Goal: Complete application form: Complete application form

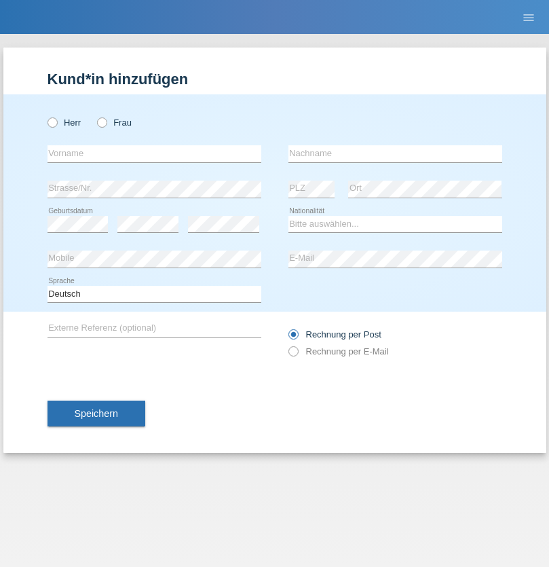
radio input "true"
click at [154, 153] on input "text" at bounding box center [155, 153] width 214 height 17
type input "Antoneta"
click at [395, 153] on input "text" at bounding box center [396, 153] width 214 height 17
type input "Krasniqi"
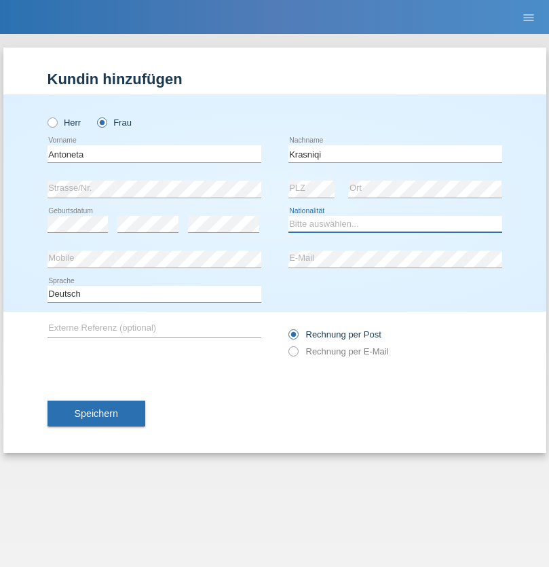
select select "XK"
select select "C"
select select "30"
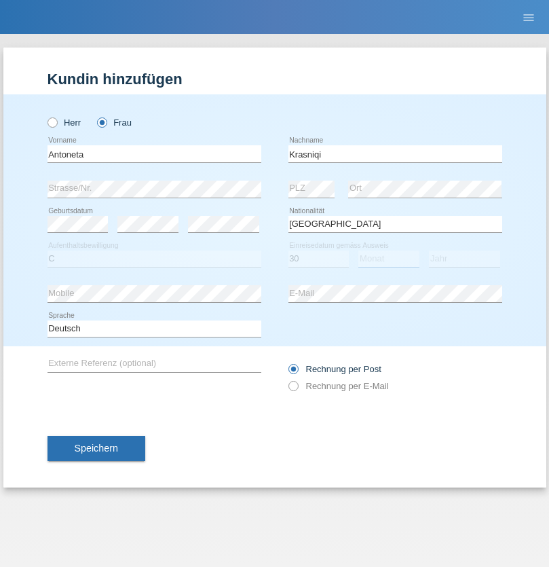
select select "09"
select select "2021"
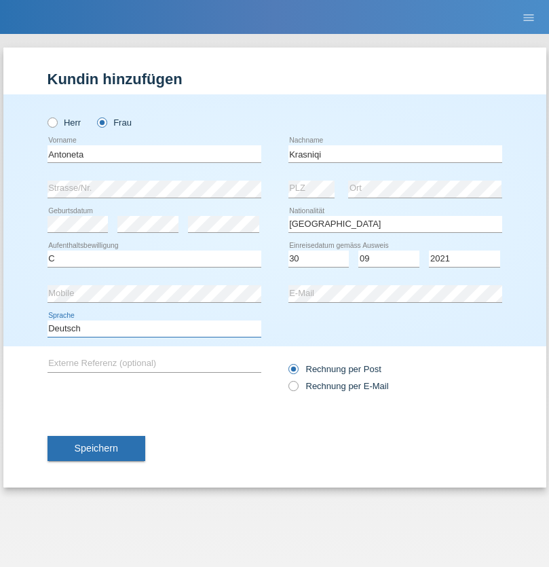
select select "en"
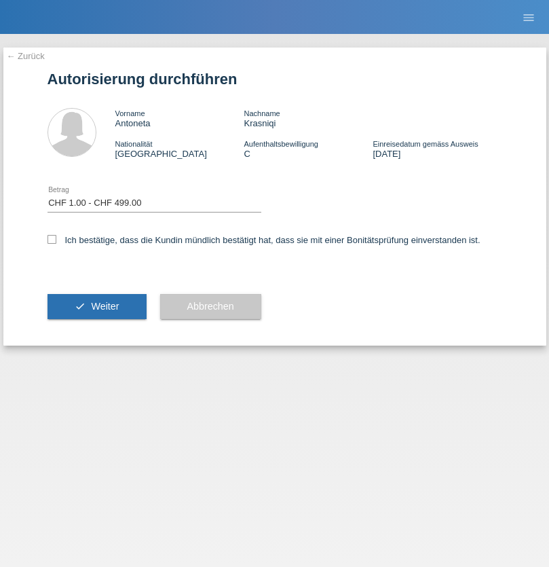
select select "1"
checkbox input "true"
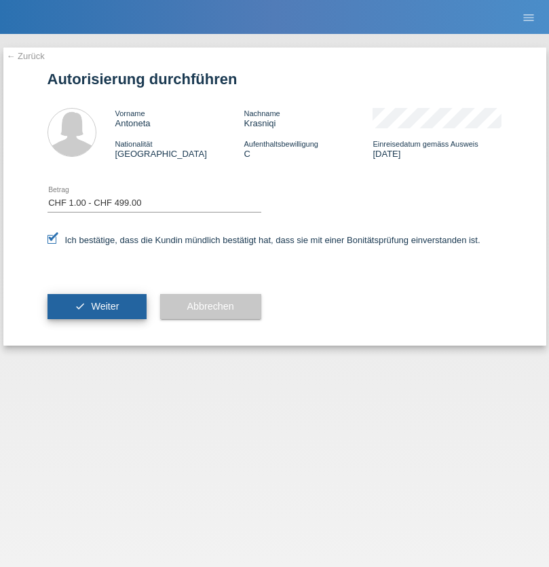
click at [96, 306] on span "Weiter" at bounding box center [105, 306] width 28 height 11
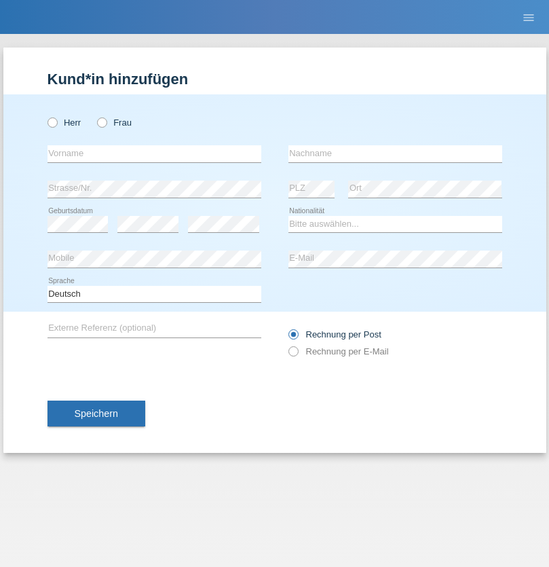
radio input "true"
click at [154, 153] on input "text" at bounding box center [155, 153] width 214 height 17
type input "Tanase"
click at [395, 153] on input "text" at bounding box center [396, 153] width 214 height 17
type input "[PERSON_NAME]"
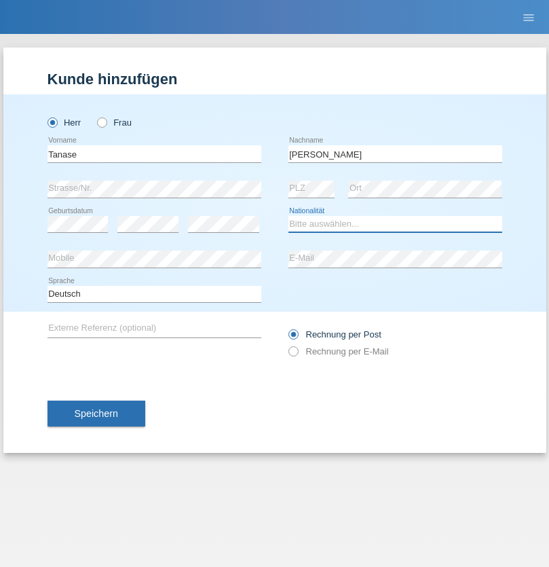
select select "RO"
select select "C"
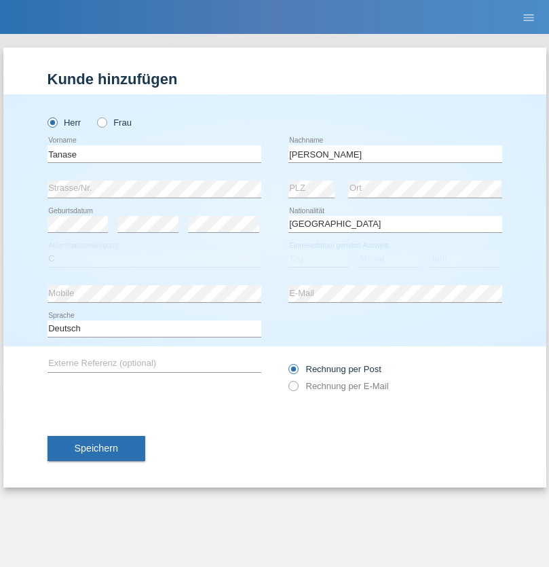
select select "01"
select select "02"
select select "1985"
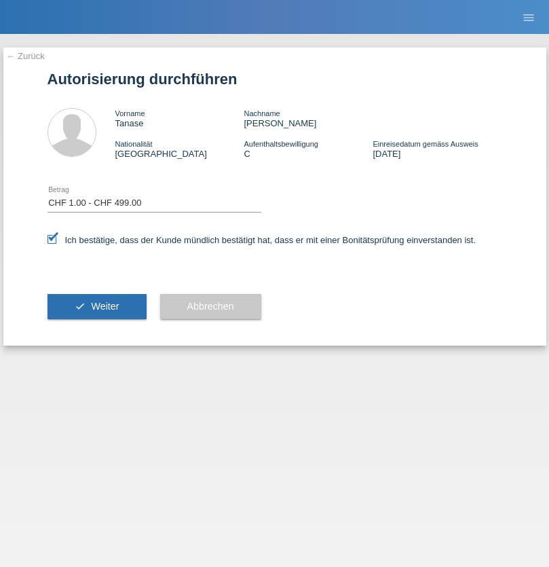
select select "1"
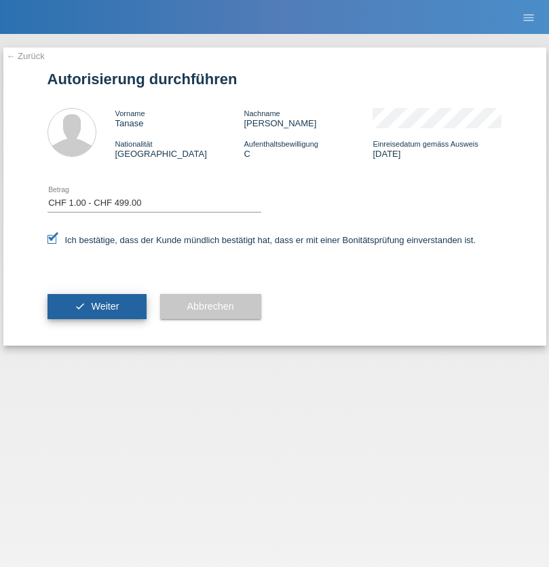
click at [96, 306] on span "Weiter" at bounding box center [105, 306] width 28 height 11
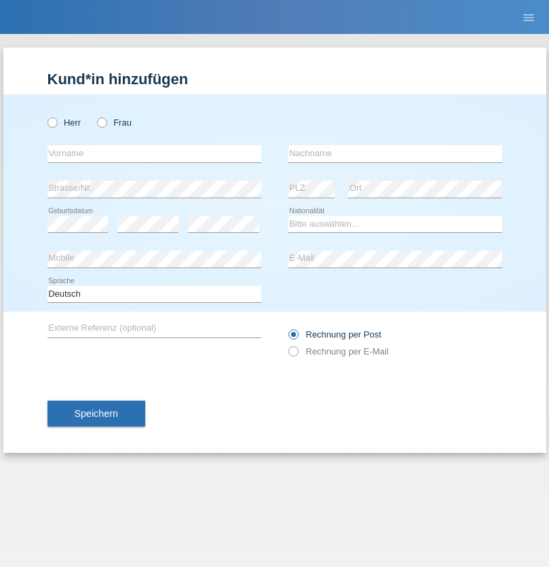
radio input "true"
click at [154, 153] on input "text" at bounding box center [155, 153] width 214 height 17
type input "Caicedo Medina"
click at [395, 153] on input "text" at bounding box center [396, 153] width 214 height 17
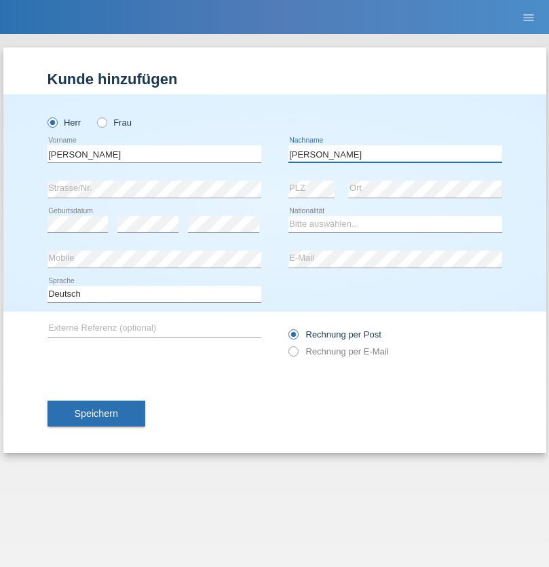
type input "Marlon"
select select "ES"
select select "C"
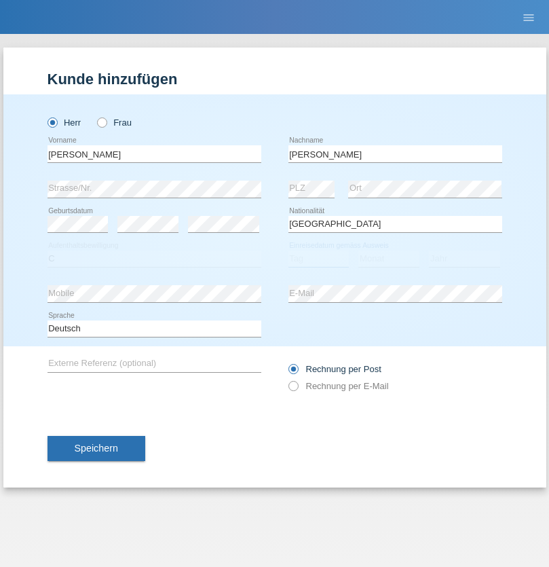
select select "25"
select select "03"
select select "2021"
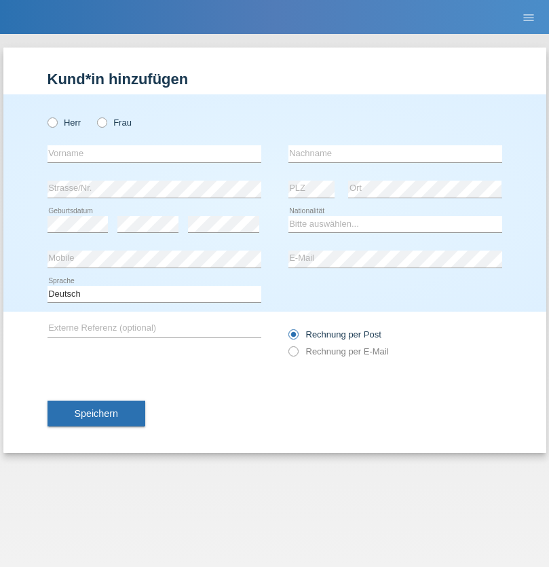
radio input "true"
click at [154, 153] on input "text" at bounding box center [155, 153] width 214 height 17
type input "firat"
click at [395, 153] on input "text" at bounding box center [396, 153] width 214 height 17
type input "kara"
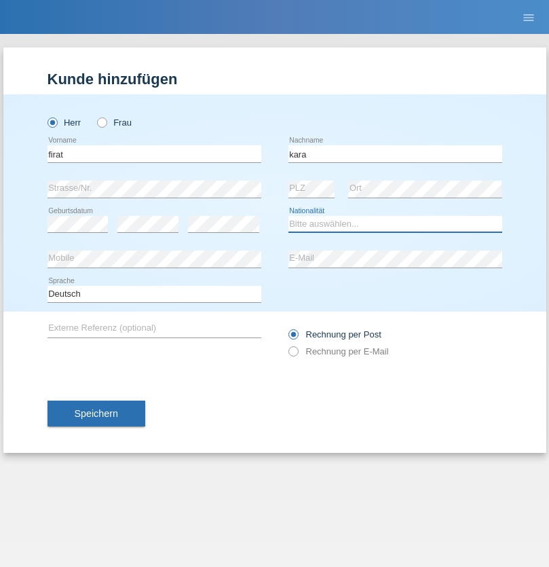
select select "CH"
